Goal: Contribute content

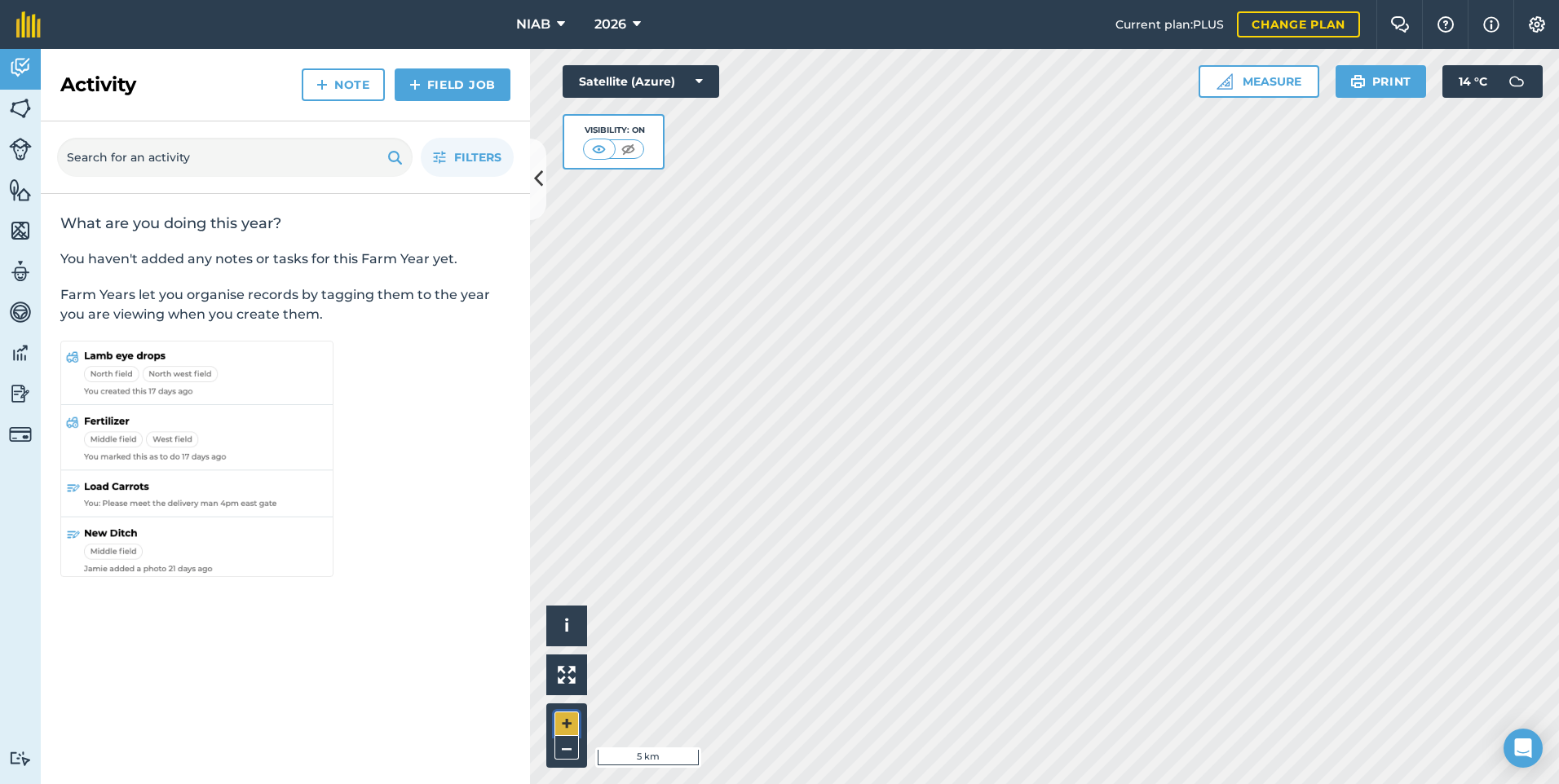
click at [562, 723] on button "+" at bounding box center [566, 724] width 24 height 24
click at [566, 719] on button "+" at bounding box center [566, 724] width 24 height 24
click at [565, 719] on button "+" at bounding box center [566, 724] width 24 height 24
click at [562, 720] on button "+" at bounding box center [566, 724] width 24 height 24
click at [565, 717] on button "+" at bounding box center [566, 724] width 24 height 24
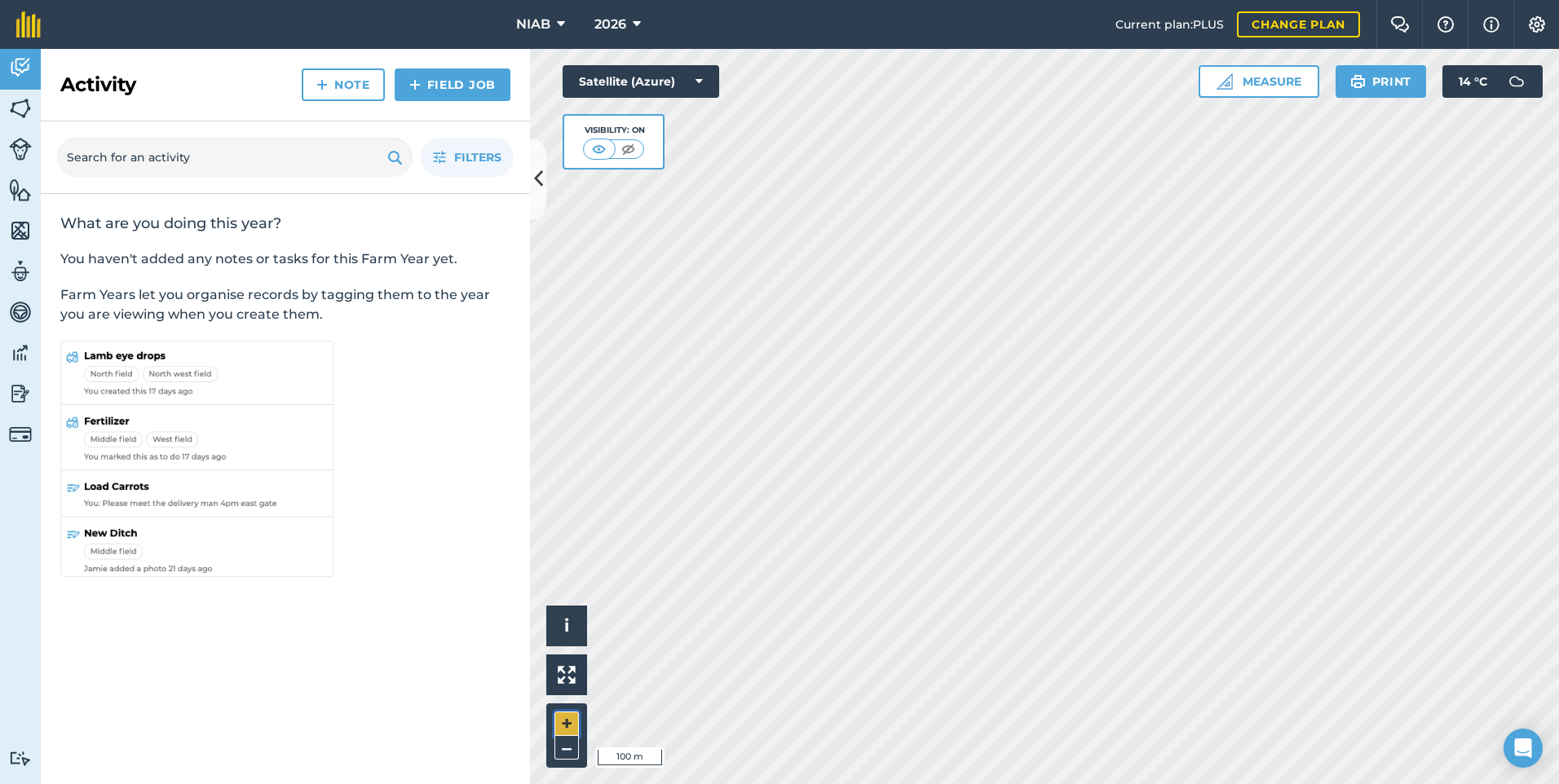
click at [565, 716] on button "+" at bounding box center [566, 724] width 24 height 24
click at [565, 714] on button "+" at bounding box center [566, 724] width 24 height 24
